Goal: Transaction & Acquisition: Purchase product/service

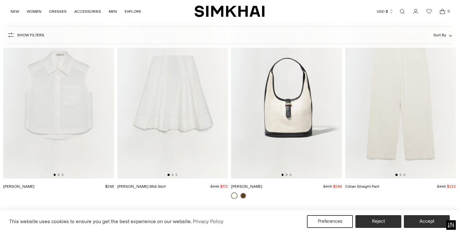
scroll to position [8573, 0]
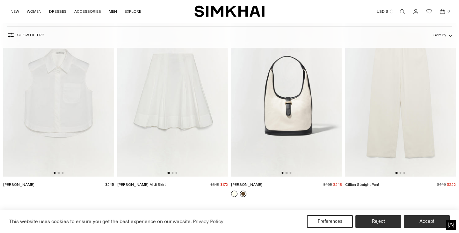
click at [242, 194] on link at bounding box center [243, 193] width 6 height 6
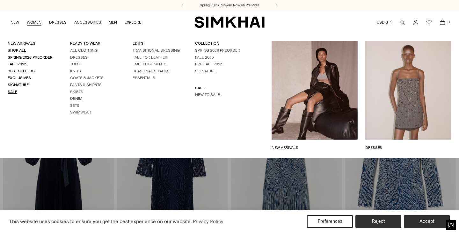
click at [13, 92] on link "Sale" at bounding box center [13, 92] width 10 height 4
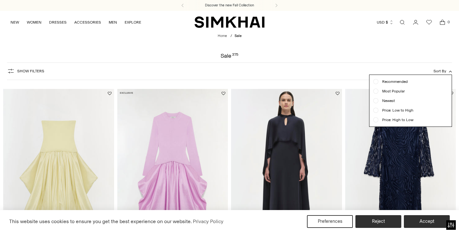
click at [396, 110] on span "Price: Low to High" at bounding box center [395, 110] width 35 height 6
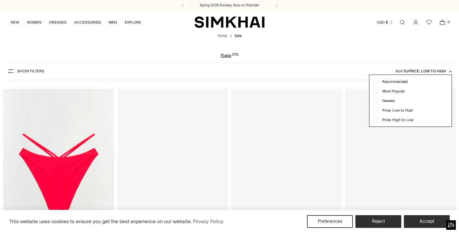
scroll to position [47, 0]
